Goal: Task Accomplishment & Management: Manage account settings

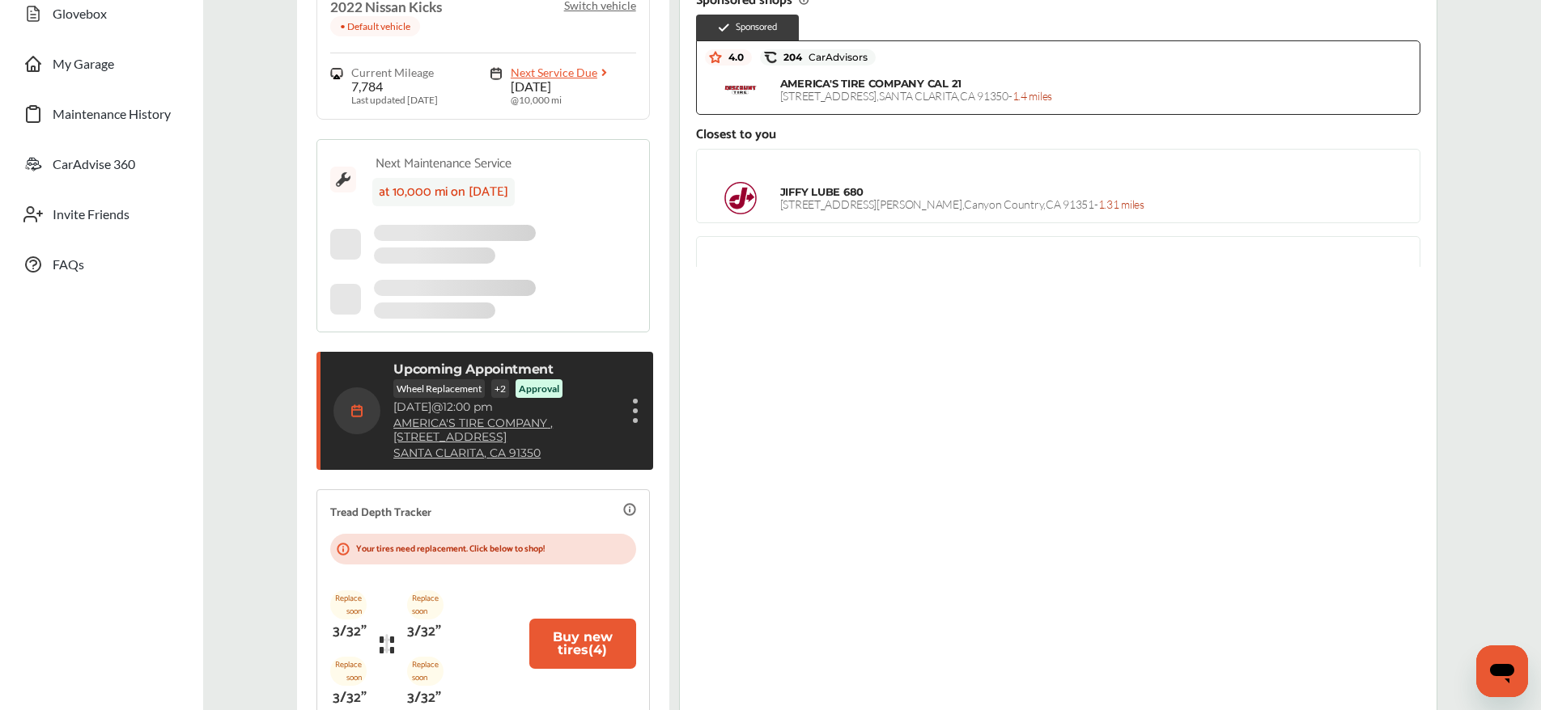
scroll to position [267, 0]
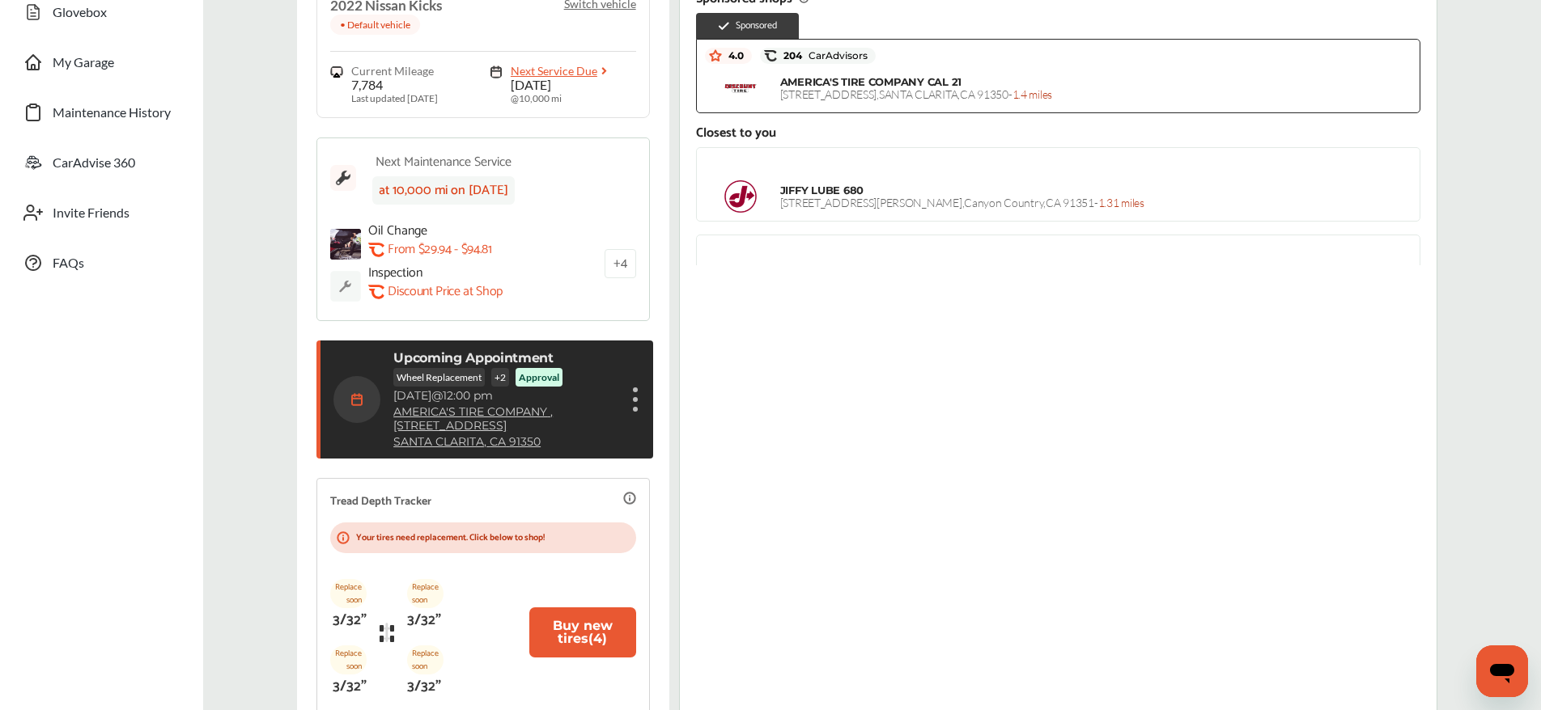
click at [633, 398] on div "Show details" at bounding box center [635, 399] width 10 height 29
click at [560, 434] on li "Show details" at bounding box center [554, 438] width 172 height 28
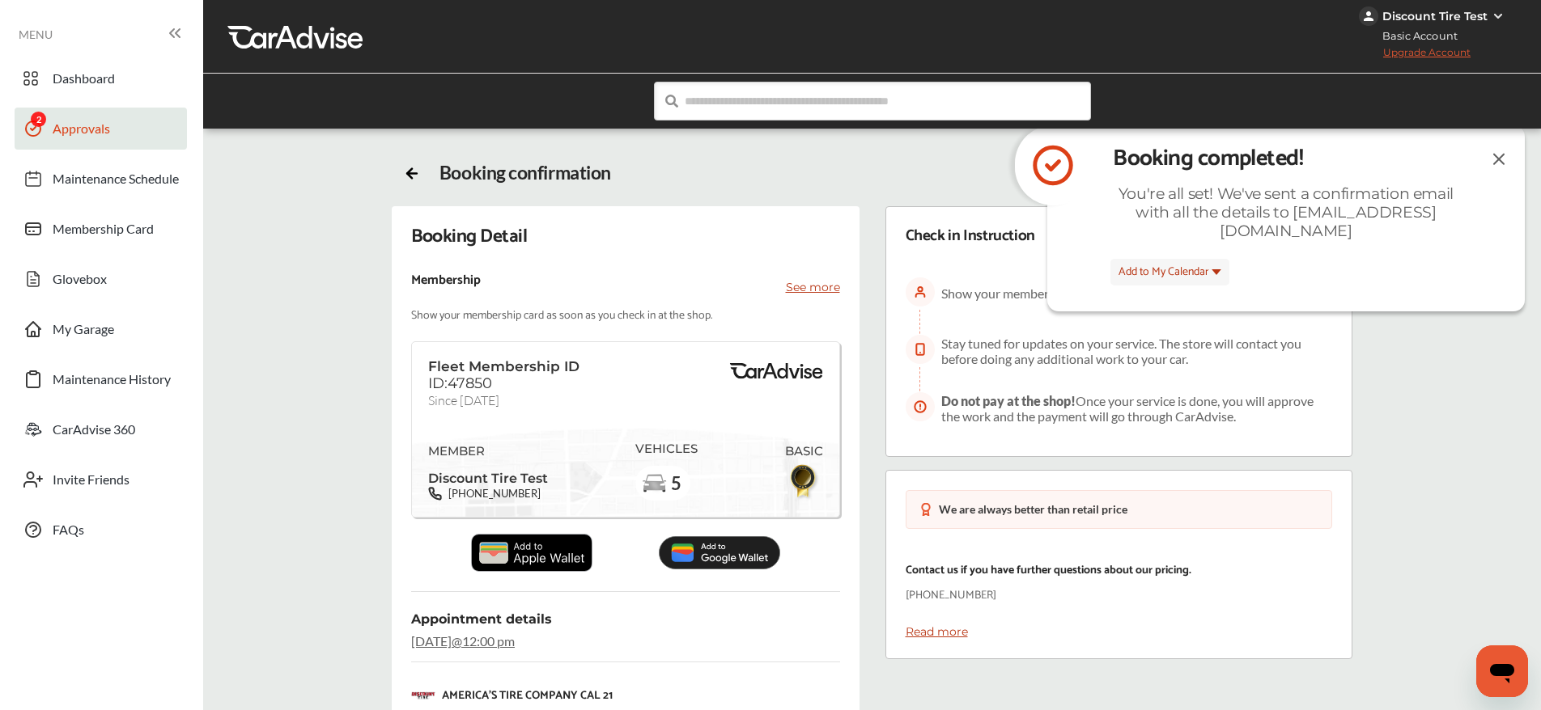
click at [76, 125] on span "Approvals" at bounding box center [81, 131] width 57 height 21
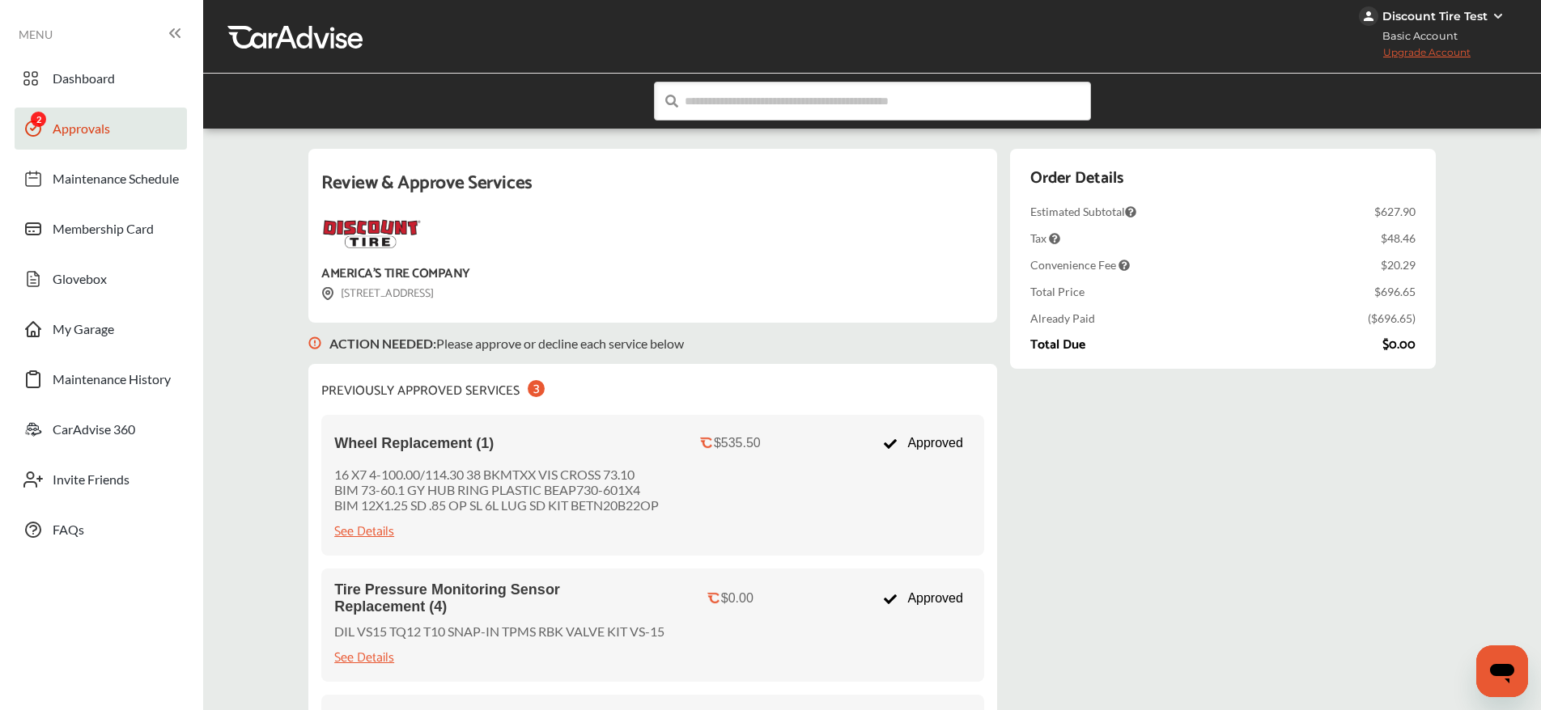
click at [1501, 14] on img at bounding box center [1497, 16] width 13 height 13
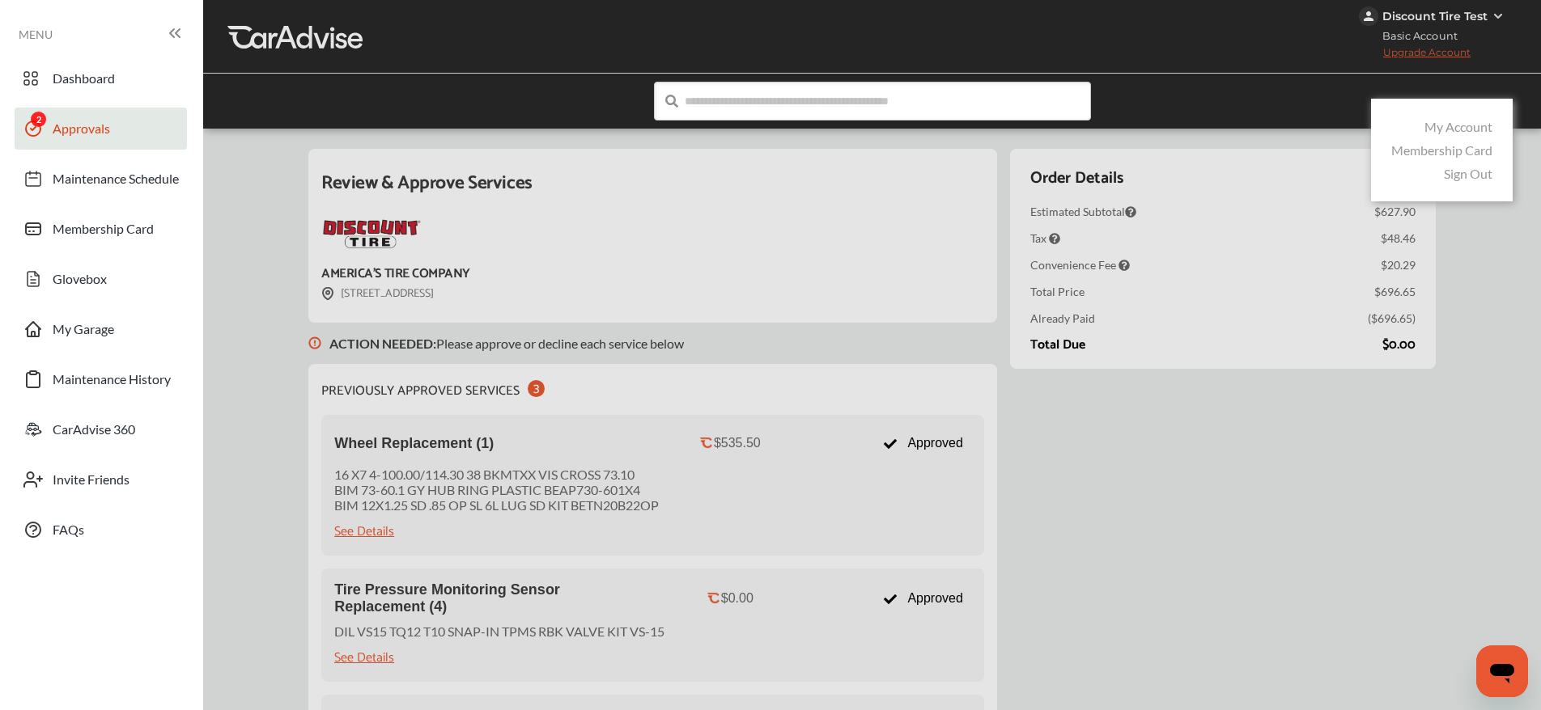
click at [1459, 182] on div "Sign Out" at bounding box center [1441, 173] width 109 height 23
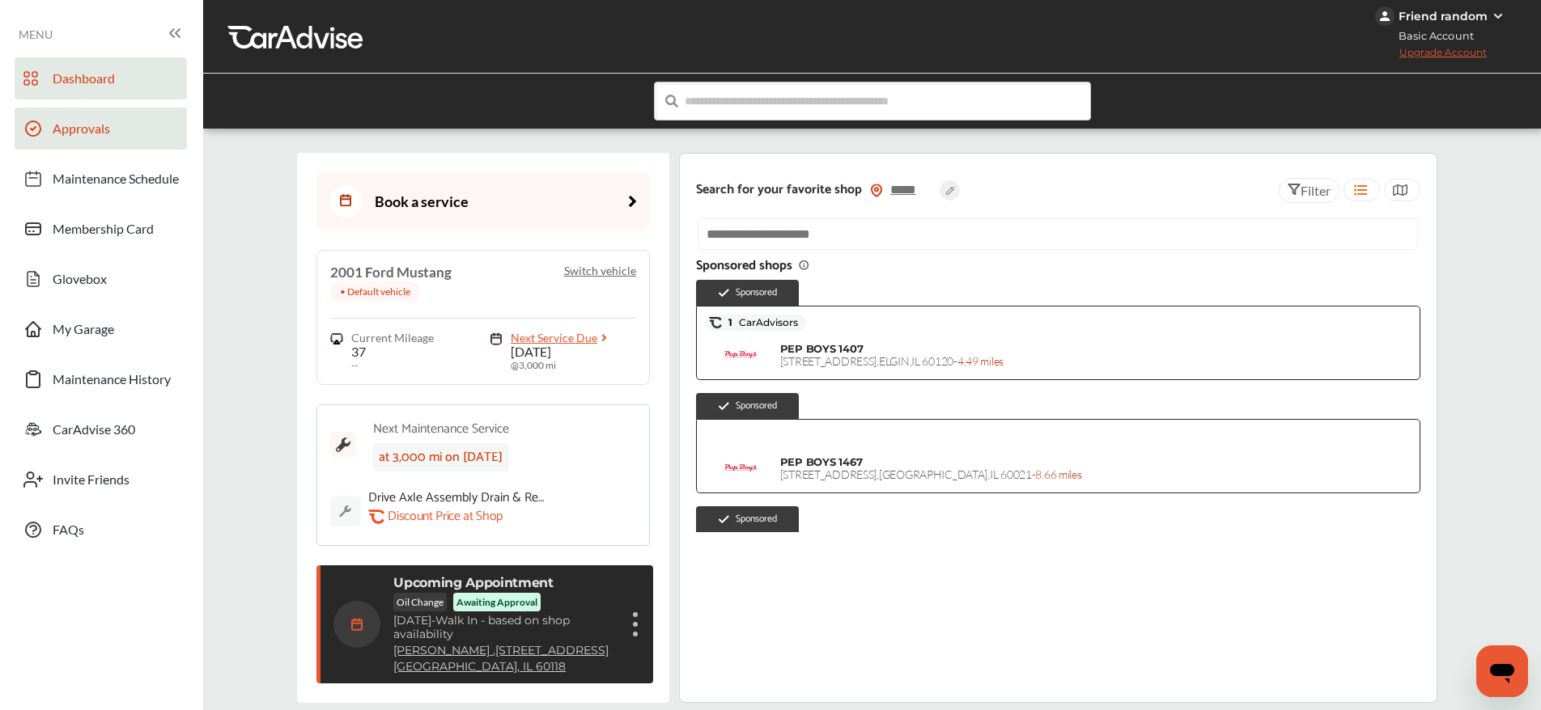
click at [71, 124] on span "Approvals" at bounding box center [81, 131] width 57 height 21
click at [61, 137] on span "Approvals" at bounding box center [81, 131] width 57 height 21
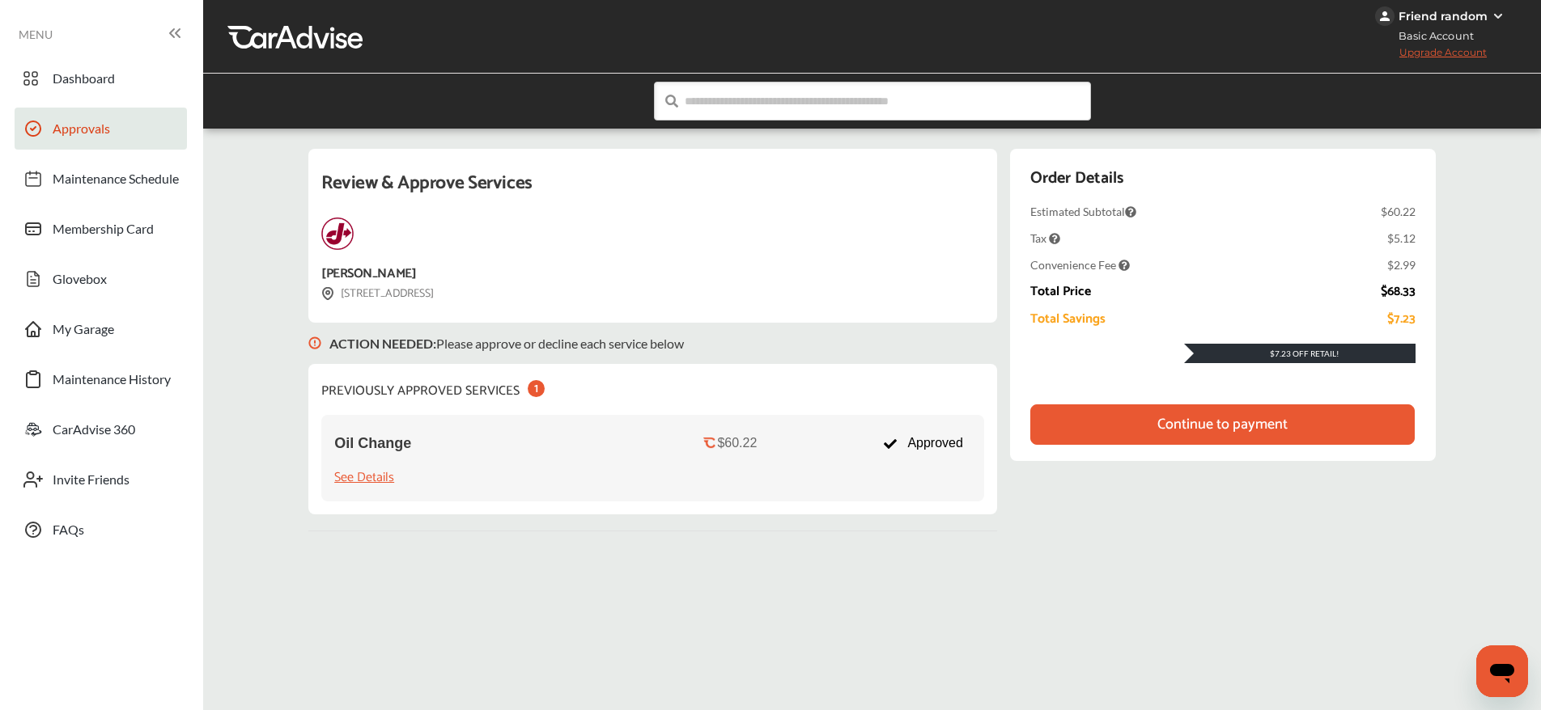
click at [1262, 433] on div "Continue to payment" at bounding box center [1222, 425] width 130 height 16
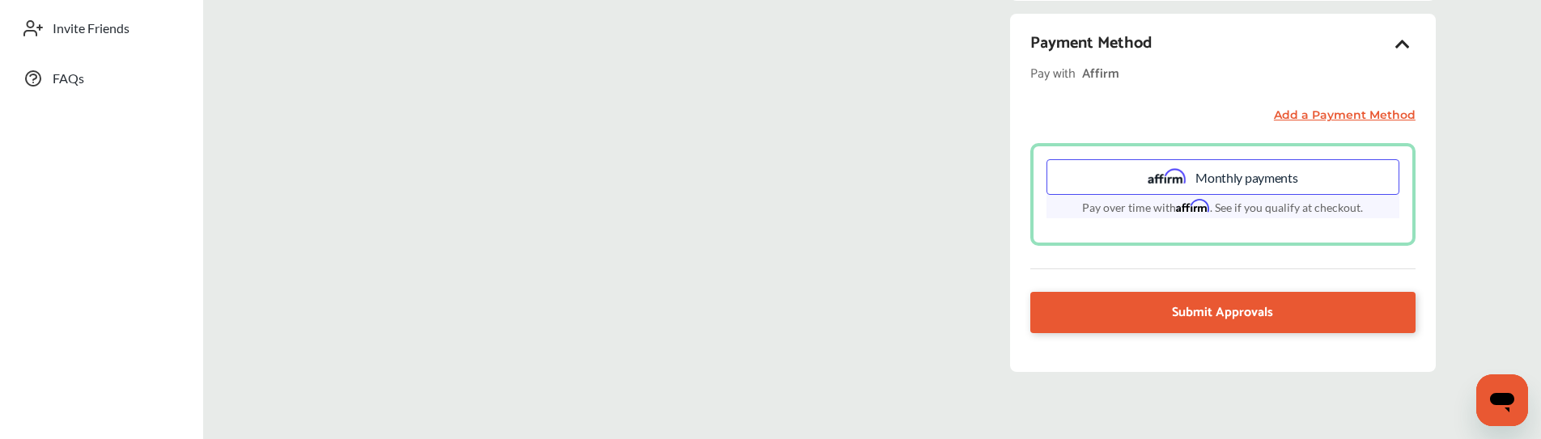
scroll to position [511, 0]
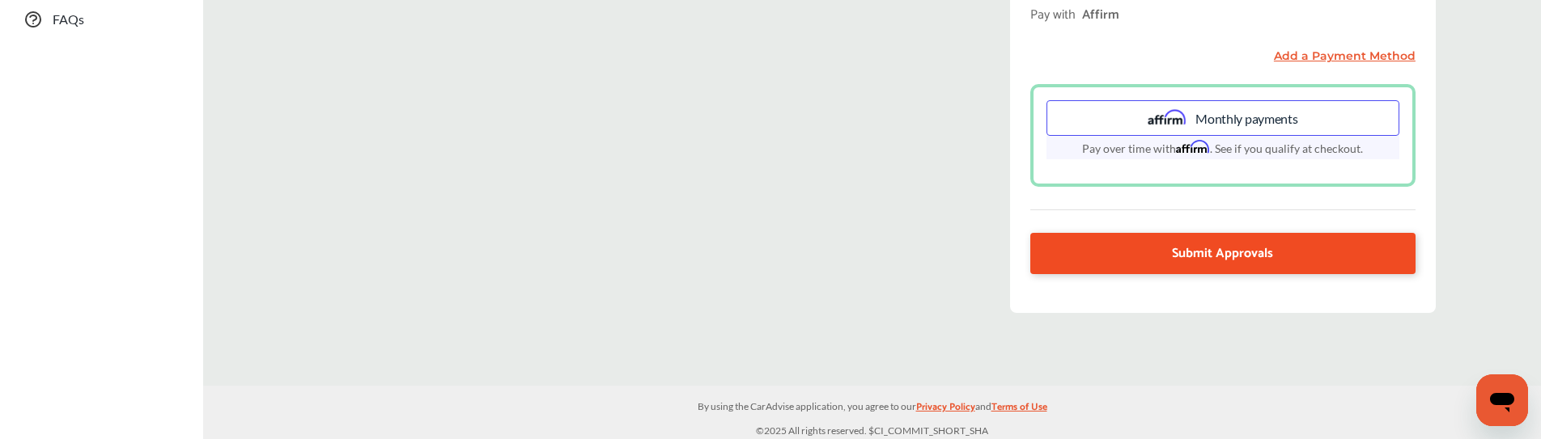
click at [1237, 254] on span "Submit Approvals" at bounding box center [1222, 254] width 101 height 22
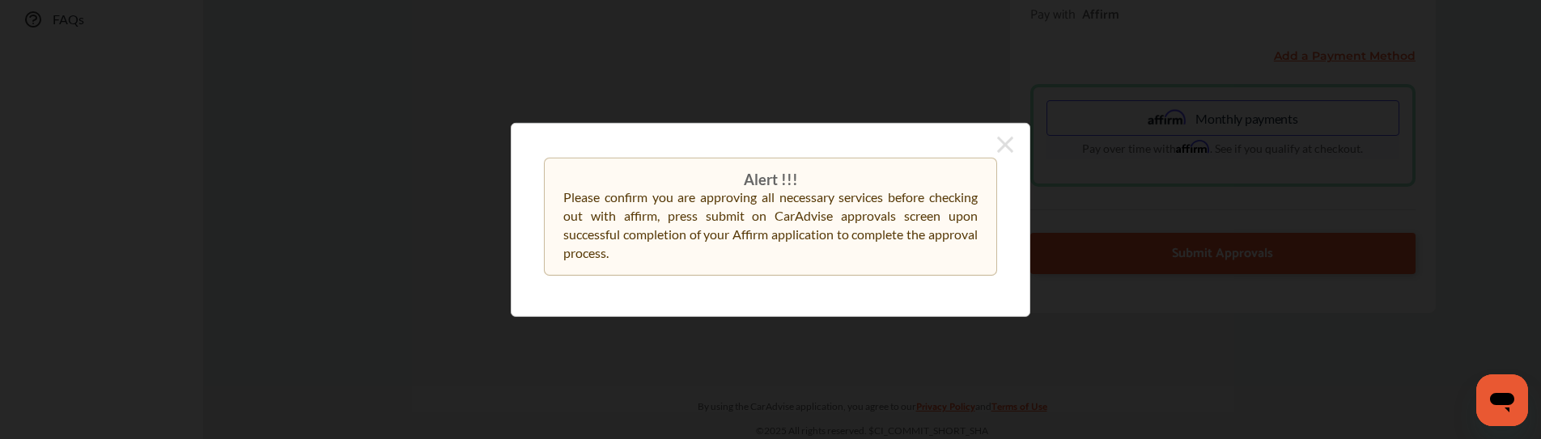
click at [1007, 140] on icon at bounding box center [1005, 144] width 16 height 26
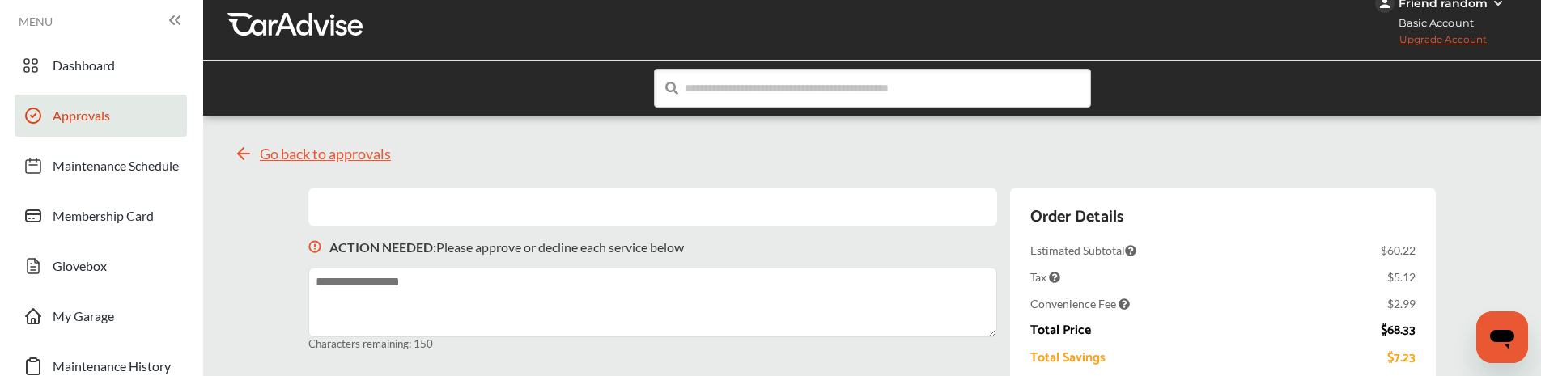
scroll to position [6, 0]
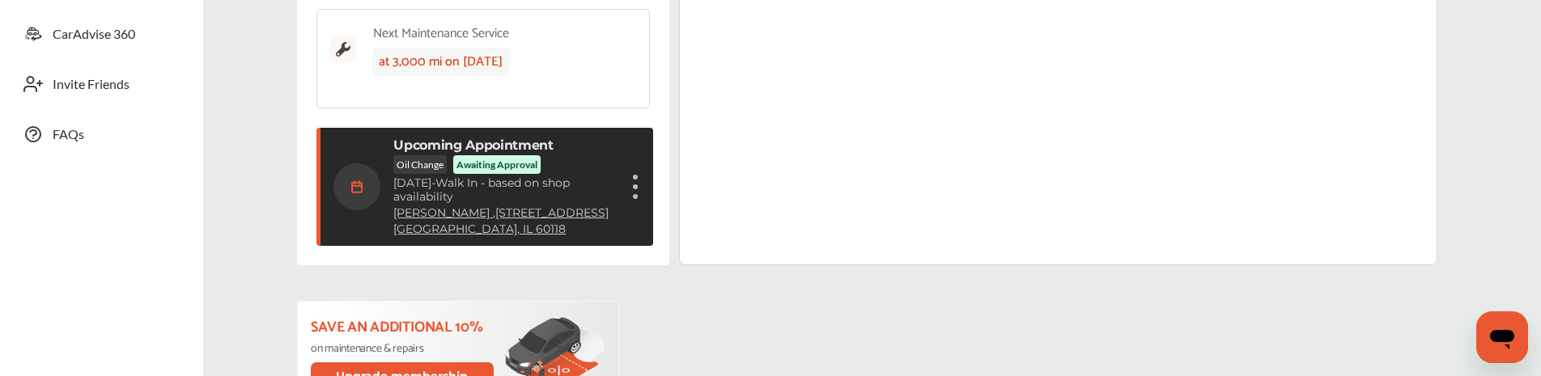
scroll to position [393, 0]
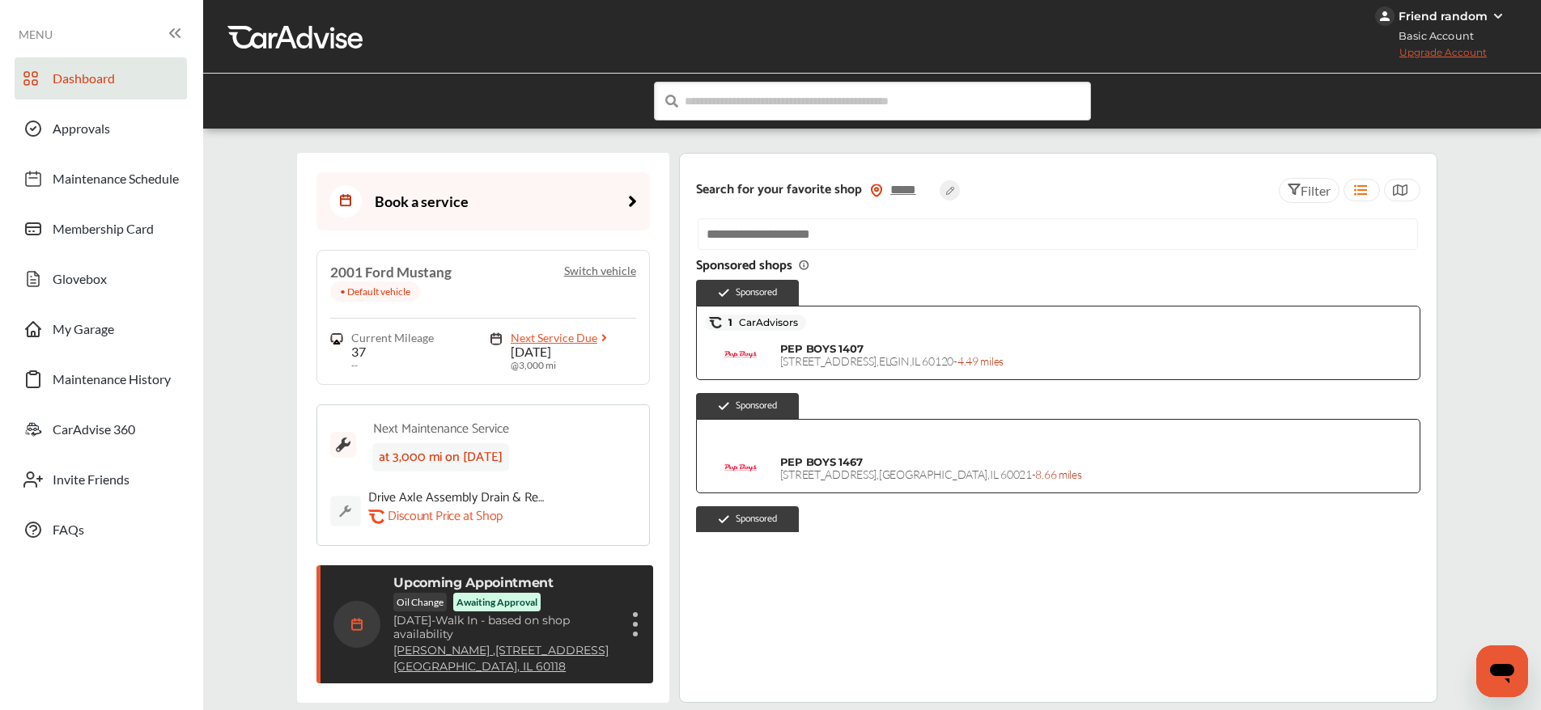
click at [634, 624] on figure at bounding box center [635, 624] width 5 height 5
click at [553, 659] on li "Show details" at bounding box center [554, 663] width 172 height 28
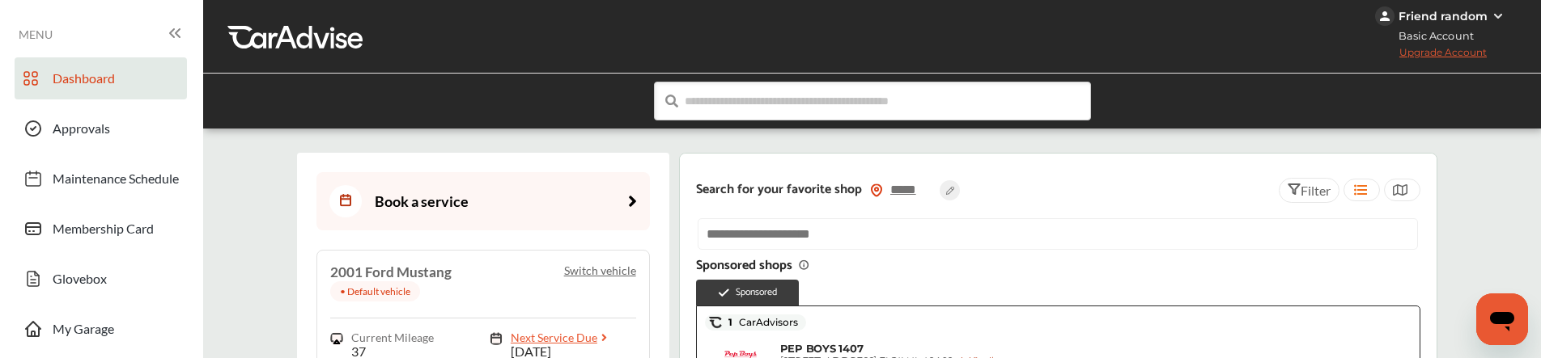
click at [1497, 17] on img at bounding box center [1497, 16] width 13 height 13
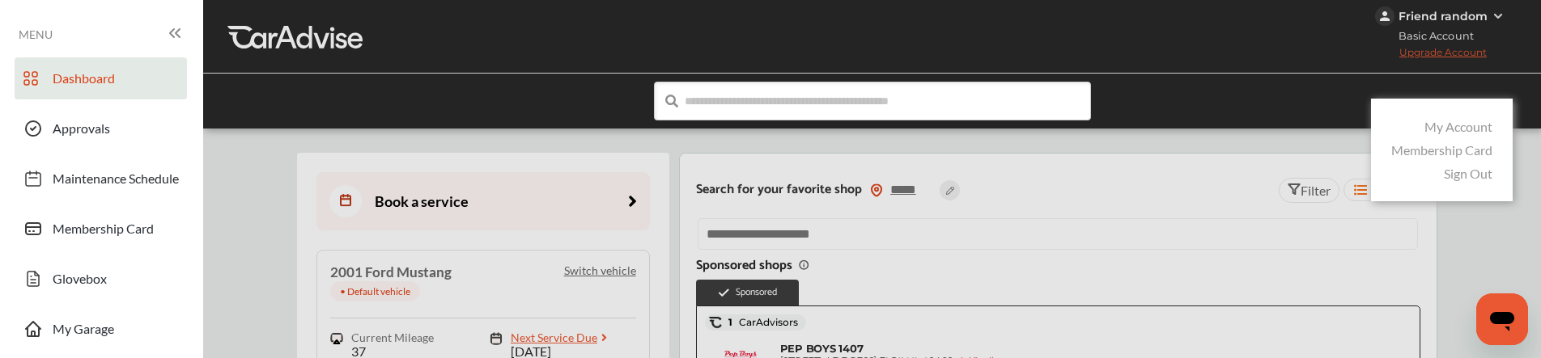
click at [1464, 174] on link "Sign Out" at bounding box center [1467, 173] width 49 height 15
